Goal: Task Accomplishment & Management: Manage account settings

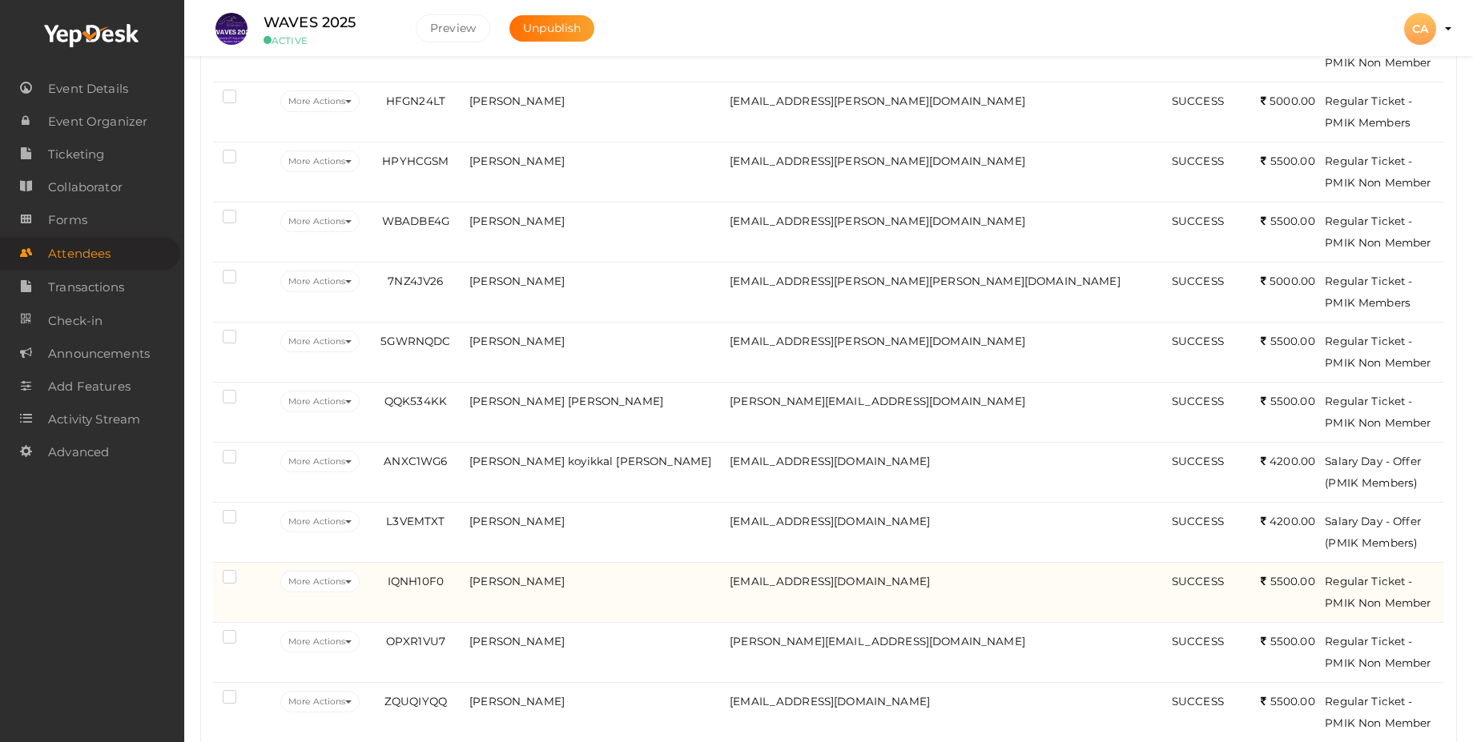
scroll to position [480, 0]
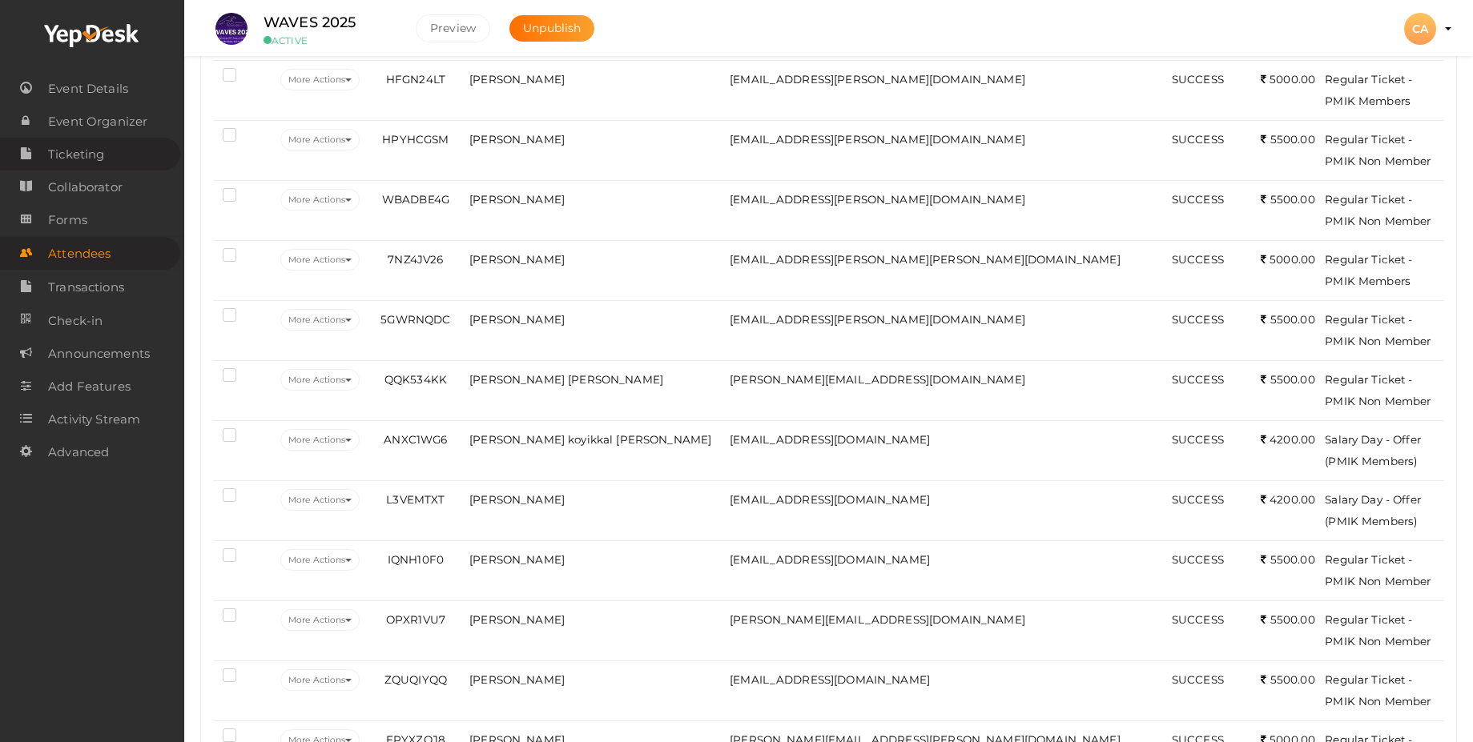
click at [86, 159] on span "Ticketing" at bounding box center [76, 155] width 56 height 32
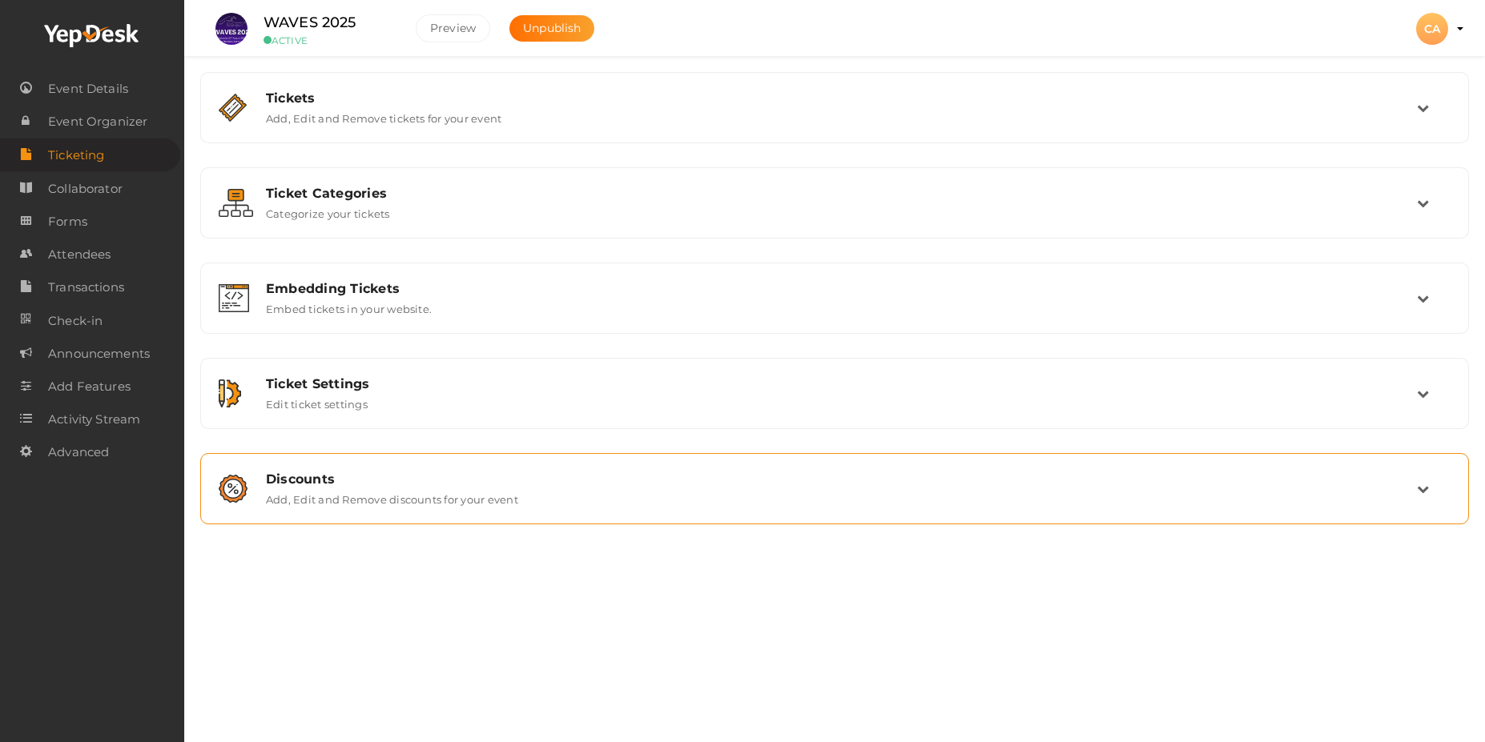
click at [338, 496] on label "Add, Edit and Remove discounts for your event" at bounding box center [392, 496] width 252 height 19
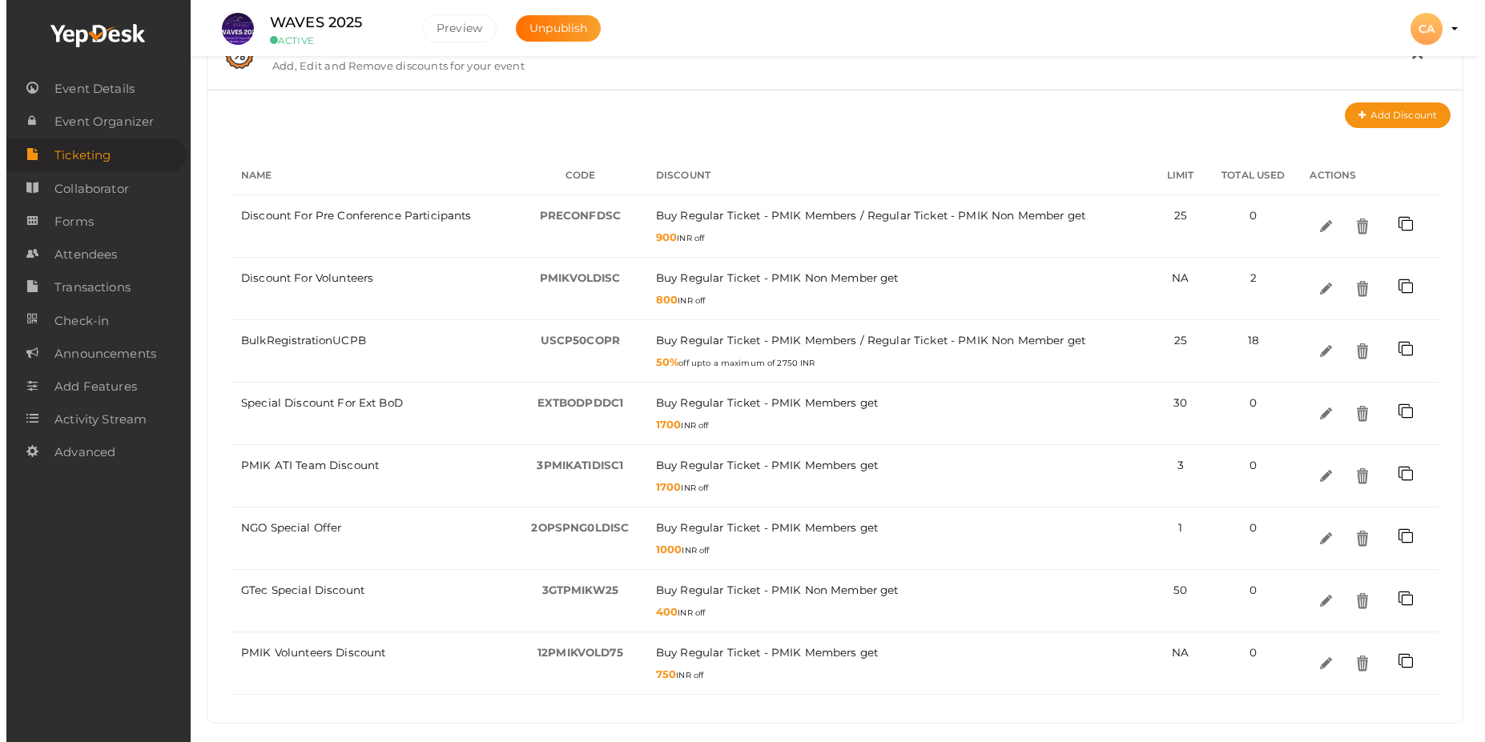
scroll to position [440, 0]
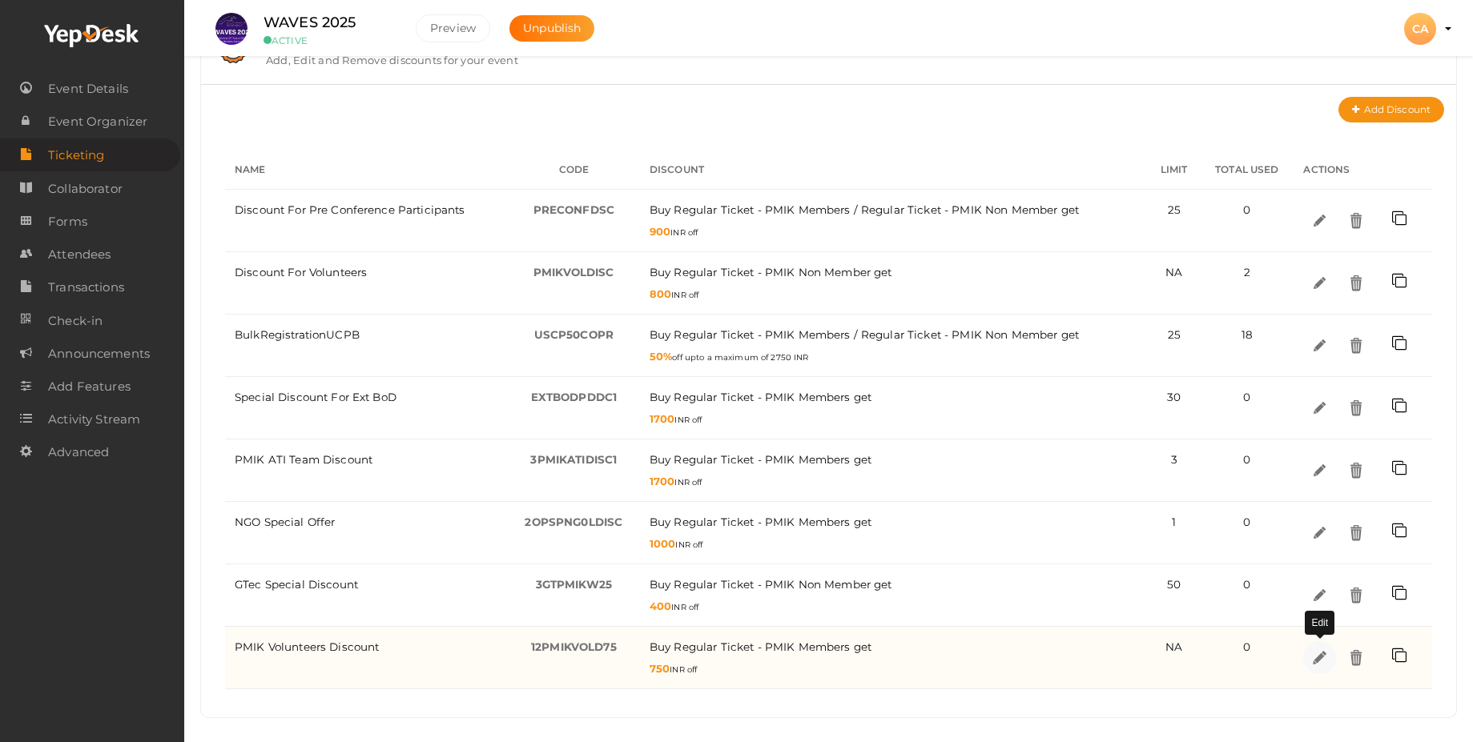
click at [1322, 657] on img at bounding box center [1319, 658] width 18 height 18
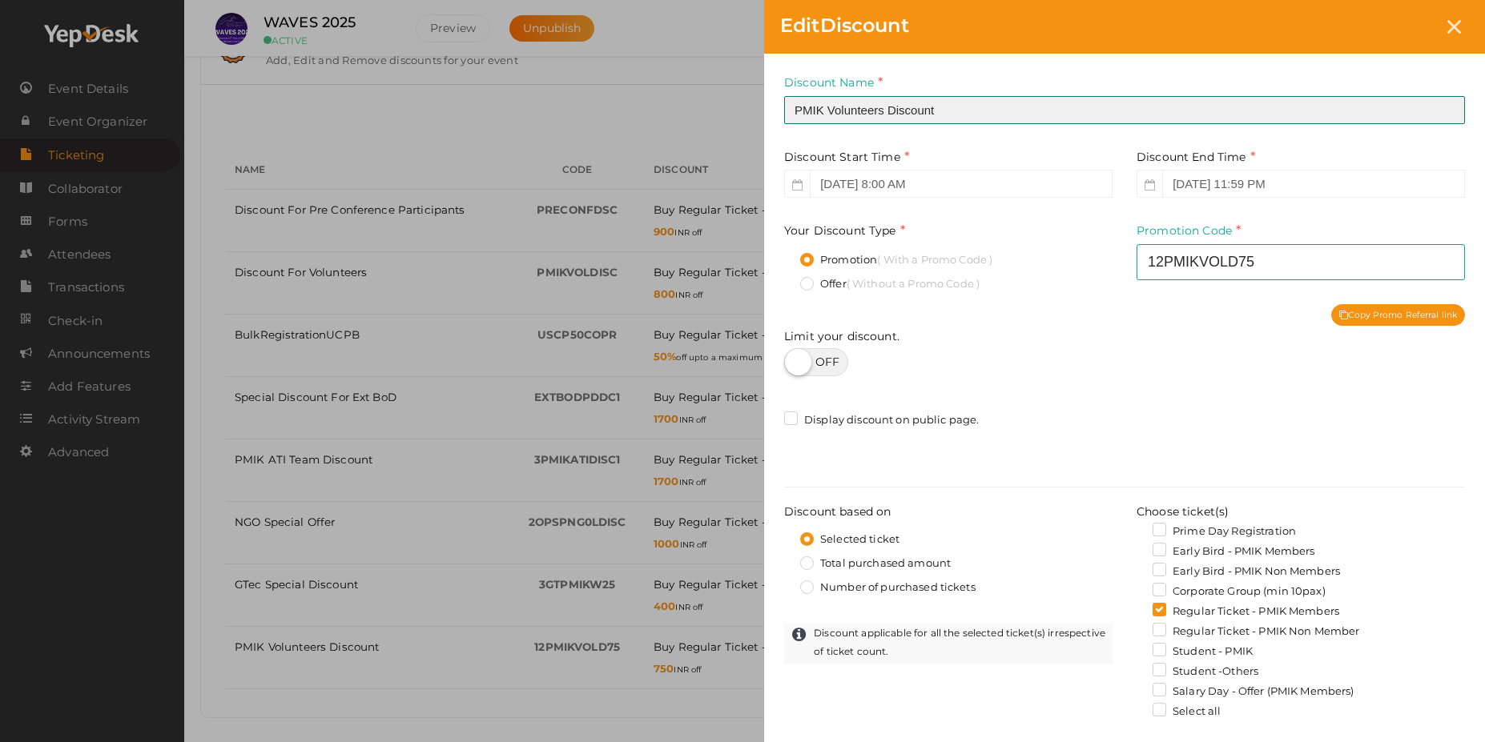
drag, startPoint x: 941, startPoint y: 107, endPoint x: 701, endPoint y: 108, distance: 239.4
click at [701, 108] on div "Edit Discount Discount Name PMIK Volunteers Discount This field is Required. Pr…" at bounding box center [742, 371] width 1485 height 742
drag, startPoint x: 914, startPoint y: 115, endPoint x: 764, endPoint y: 111, distance: 149.8
click at [764, 111] on div "Discount Name Independance Da This field is Required. Promotion Name already us…" at bounding box center [1124, 560] width 721 height 1013
paste input "ence Day offer"
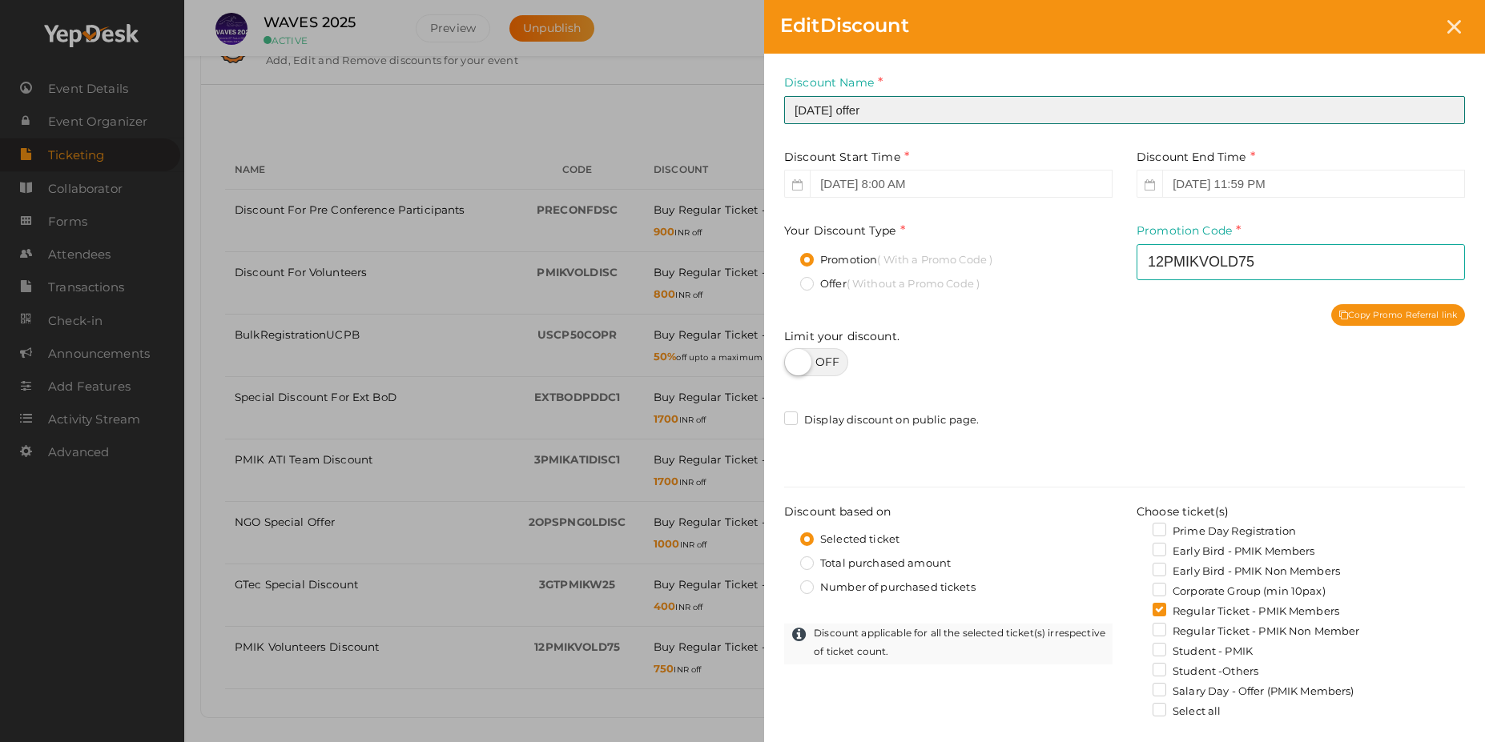
click at [907, 115] on input "[DATE] offer" at bounding box center [1124, 110] width 681 height 28
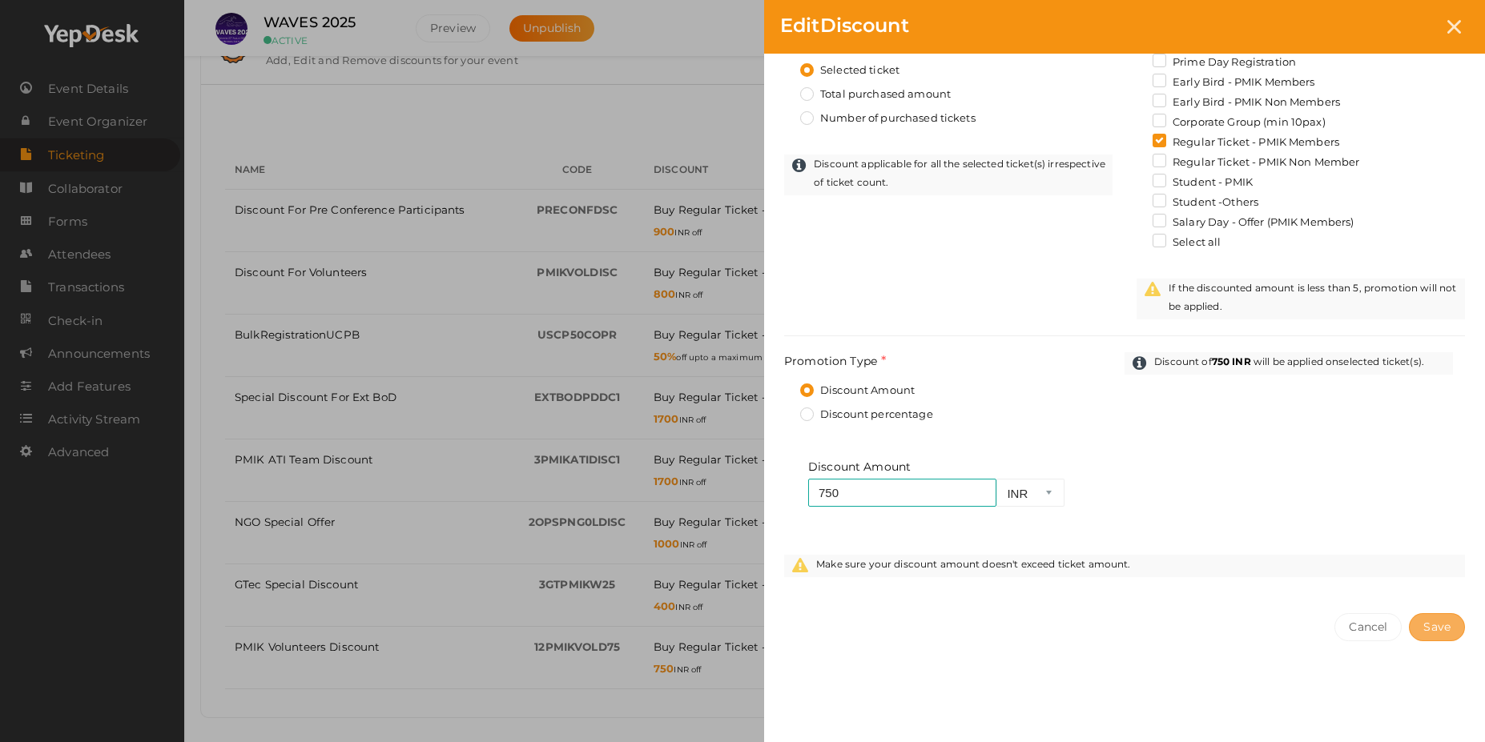
type input "[DATE] Offer"
click at [1437, 627] on span "Save" at bounding box center [1436, 627] width 27 height 14
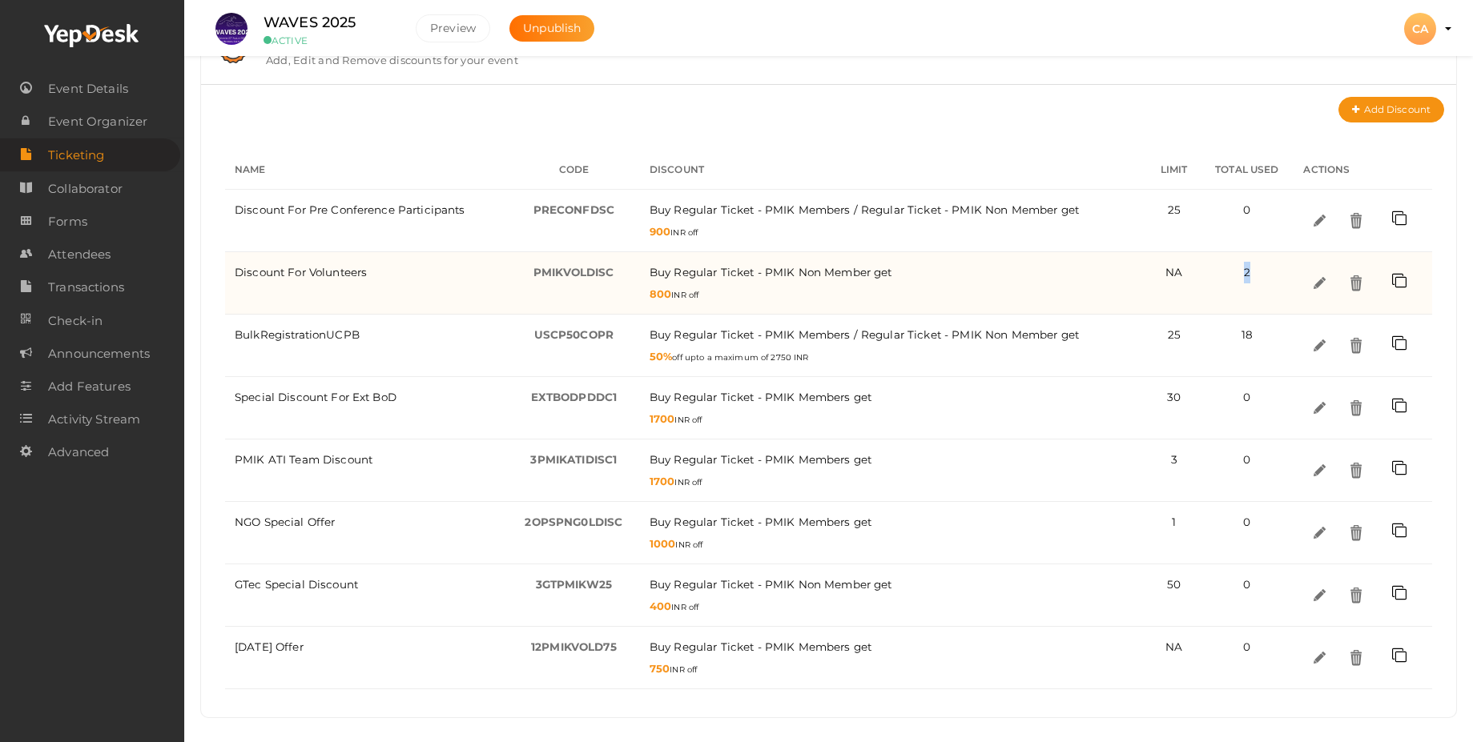
drag, startPoint x: 1242, startPoint y: 275, endPoint x: 1253, endPoint y: 272, distance: 11.7
click at [1253, 272] on div "2" at bounding box center [1246, 273] width 74 height 22
